Goal: Find specific page/section: Find specific page/section

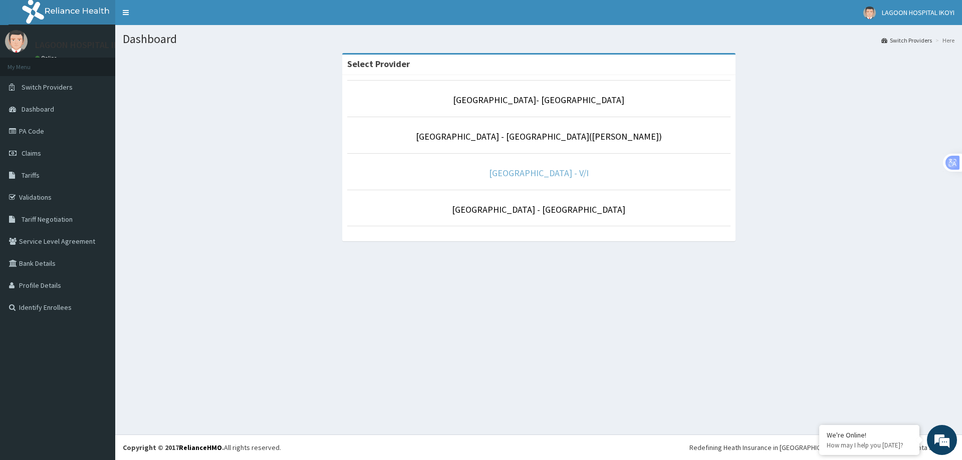
click at [556, 176] on link "Lagoon Hospital - V/I" at bounding box center [539, 173] width 100 height 12
click at [532, 102] on link "[GEOGRAPHIC_DATA]- [GEOGRAPHIC_DATA]" at bounding box center [538, 100] width 171 height 12
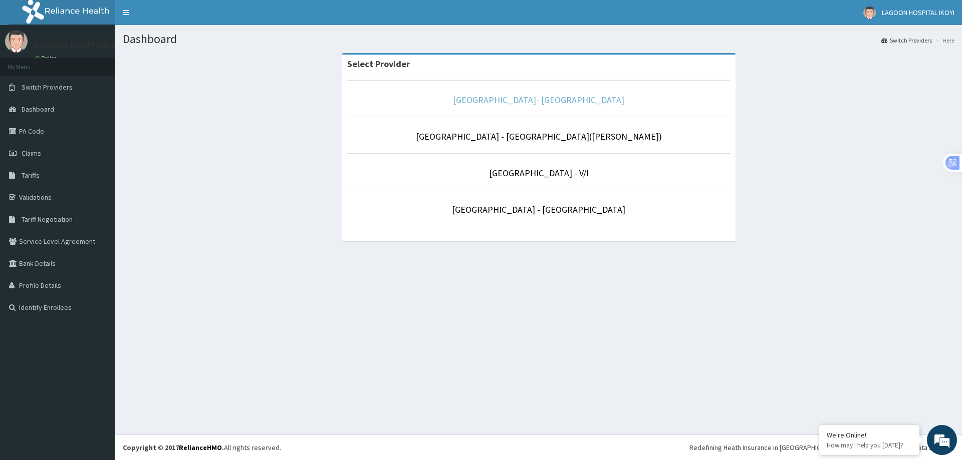
click at [532, 102] on link "[GEOGRAPHIC_DATA]- [GEOGRAPHIC_DATA]" at bounding box center [538, 100] width 171 height 12
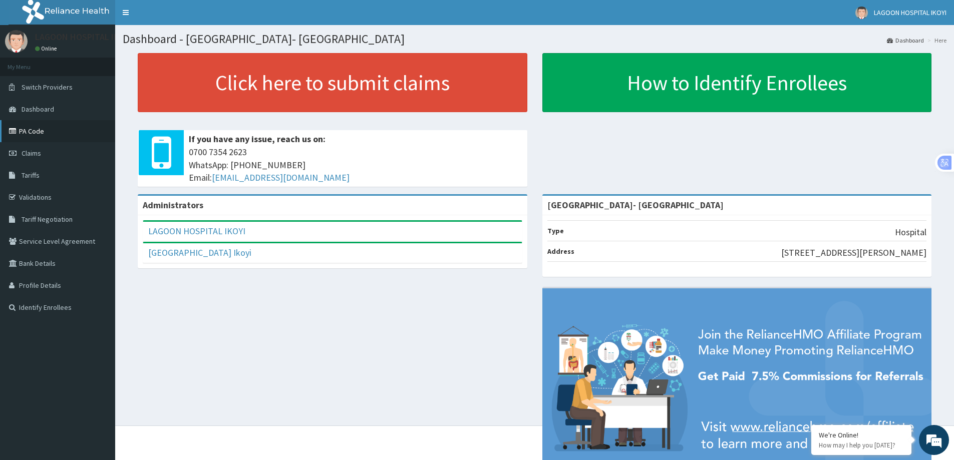
click at [46, 132] on link "PA Code" at bounding box center [57, 131] width 115 height 22
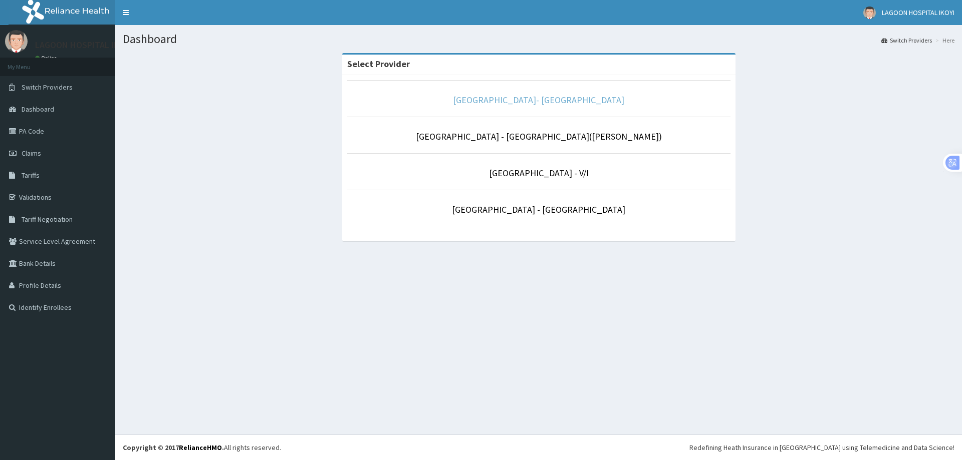
click at [545, 103] on link "[GEOGRAPHIC_DATA]- [GEOGRAPHIC_DATA]" at bounding box center [538, 100] width 171 height 12
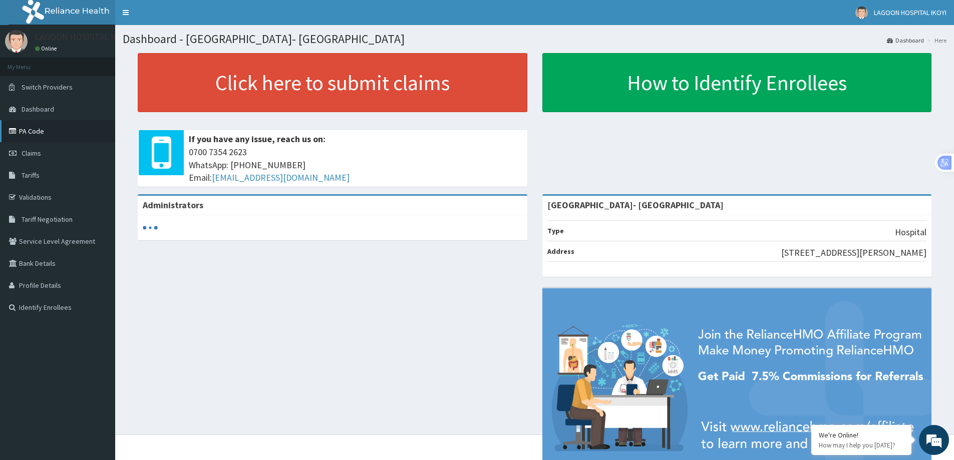
click at [41, 132] on link "PA Code" at bounding box center [57, 131] width 115 height 22
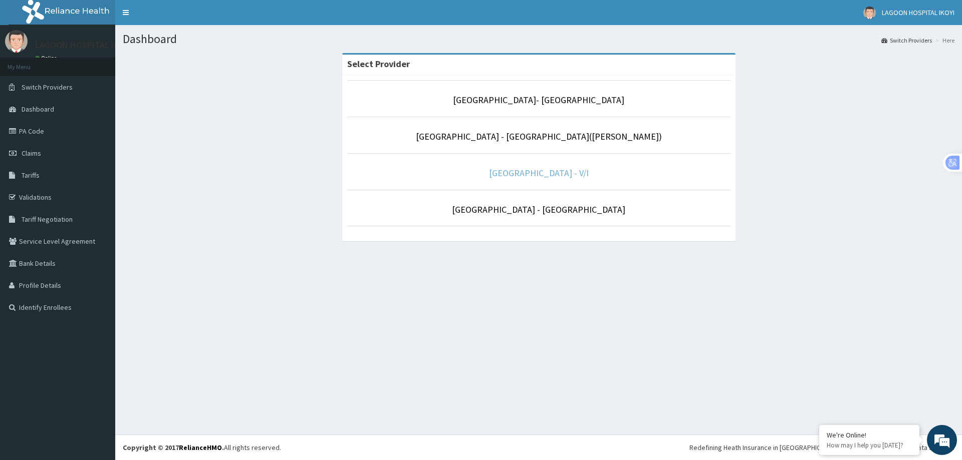
click at [569, 176] on link "[GEOGRAPHIC_DATA] - V/I" at bounding box center [539, 173] width 100 height 12
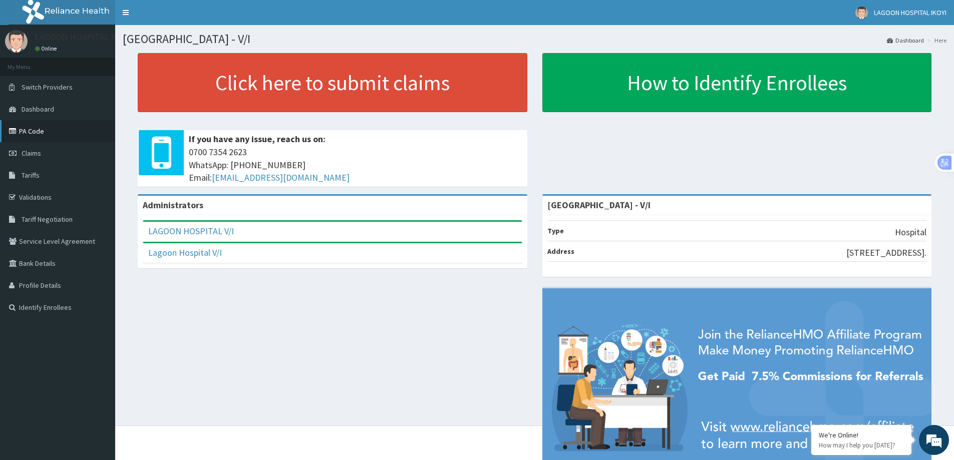
click at [47, 130] on link "PA Code" at bounding box center [57, 131] width 115 height 22
